Goal: Information Seeking & Learning: Check status

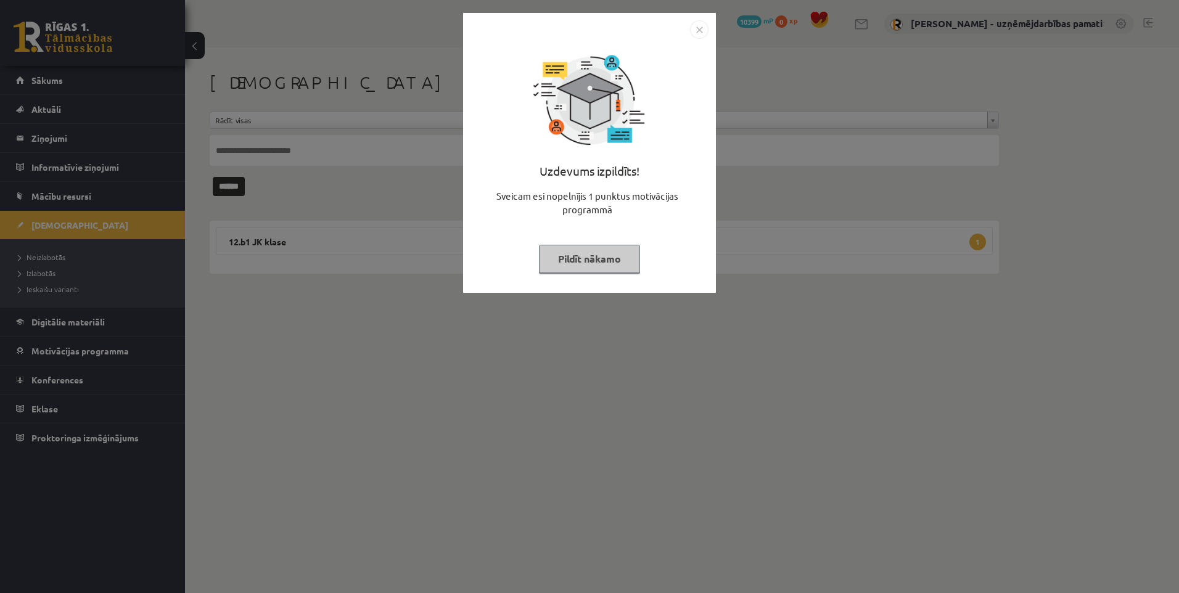
click at [834, 234] on div "Uzdevums izpildīts! Sveicam esi nopelnījis 1 punktus motivācijas programmā Pild…" at bounding box center [589, 296] width 1179 height 593
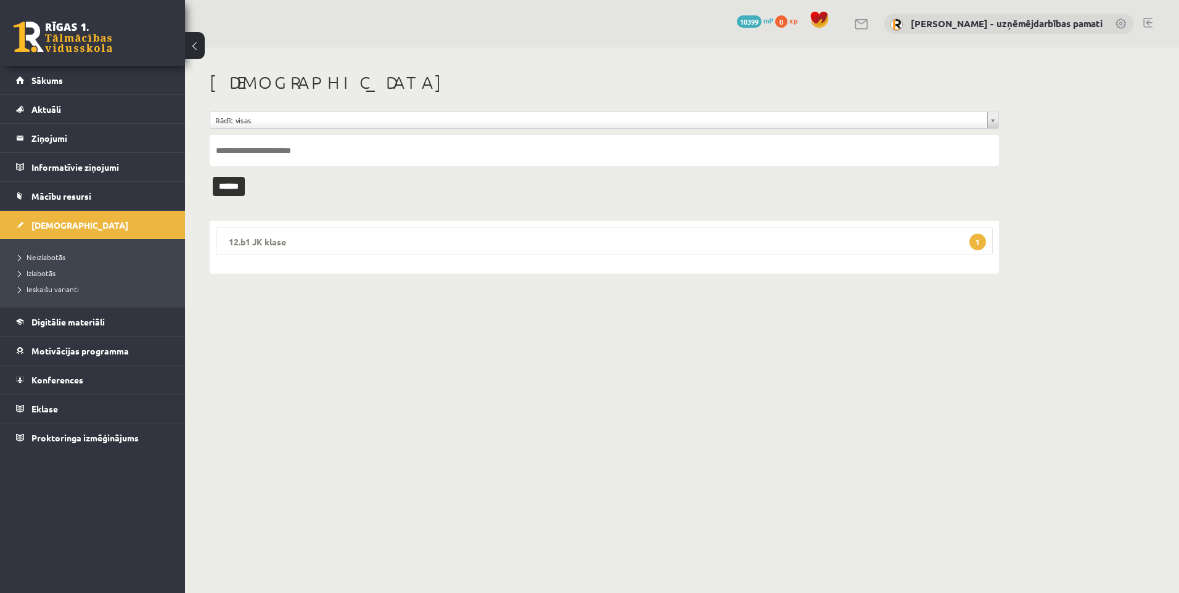
click at [258, 248] on legend "12.b1 JK klase 1" at bounding box center [604, 241] width 777 height 28
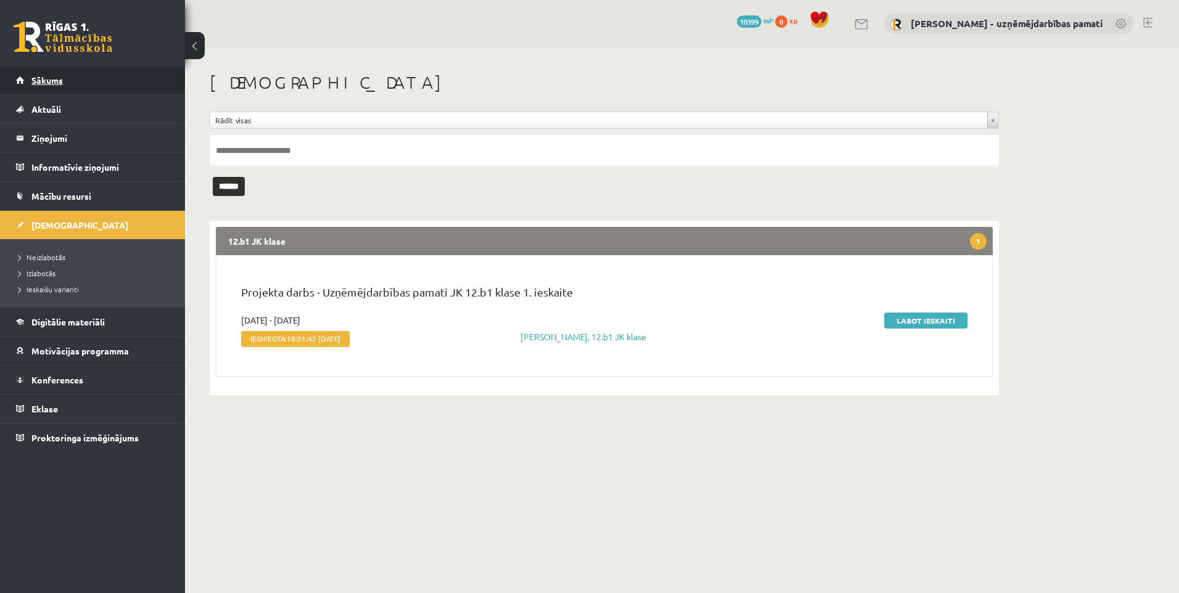
click at [43, 81] on span "Sākums" at bounding box center [46, 80] width 31 height 11
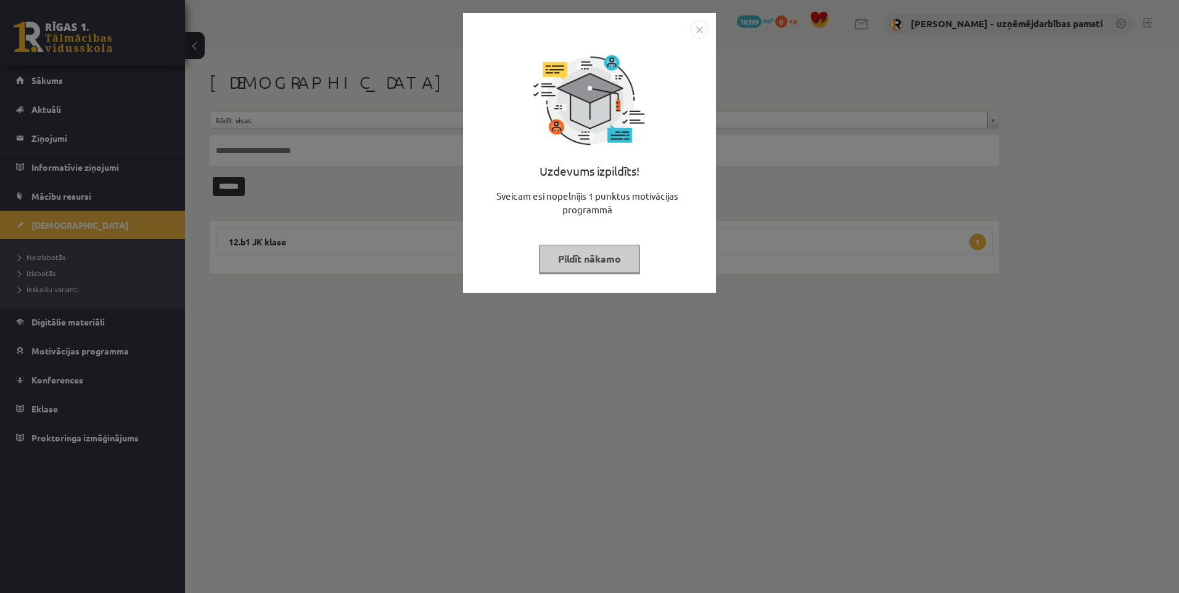
click at [913, 434] on div "Uzdevums izpildīts! Sveicam esi nopelnījis 1 punktus motivācijas programmā Pild…" at bounding box center [589, 296] width 1179 height 593
